Goal: Information Seeking & Learning: Understand process/instructions

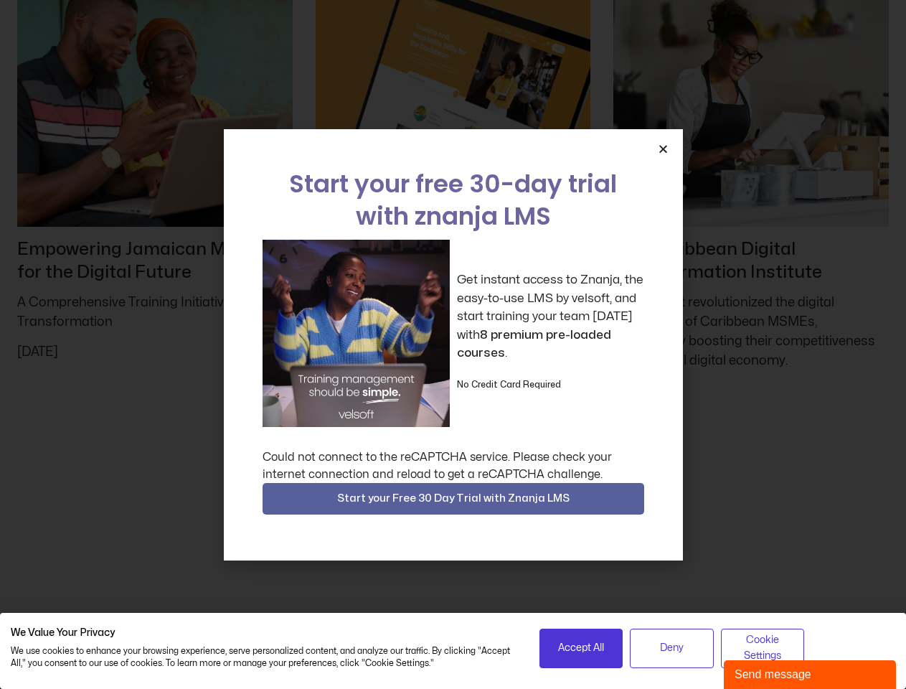
click at [453, 344] on div "Get instant access to Znanja, the easy-to-use LMS by velsoft, and start trainin…" at bounding box center [454, 333] width 382 height 187
click at [663, 149] on icon "Close" at bounding box center [663, 148] width 11 height 11
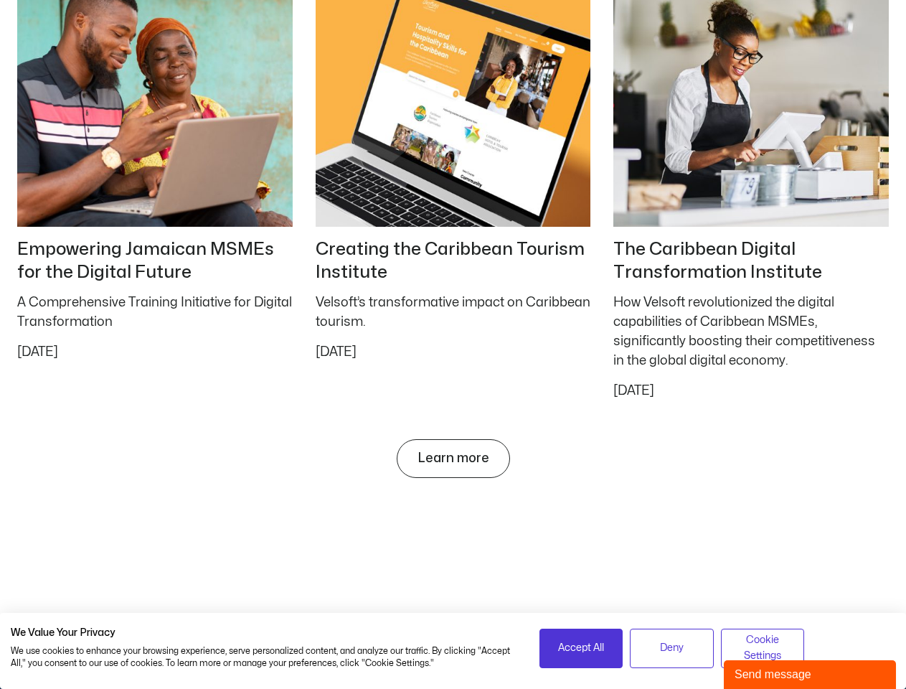
click at [581, 648] on span "Accept All" at bounding box center [581, 648] width 46 height 16
